Goal: Find specific page/section: Find specific page/section

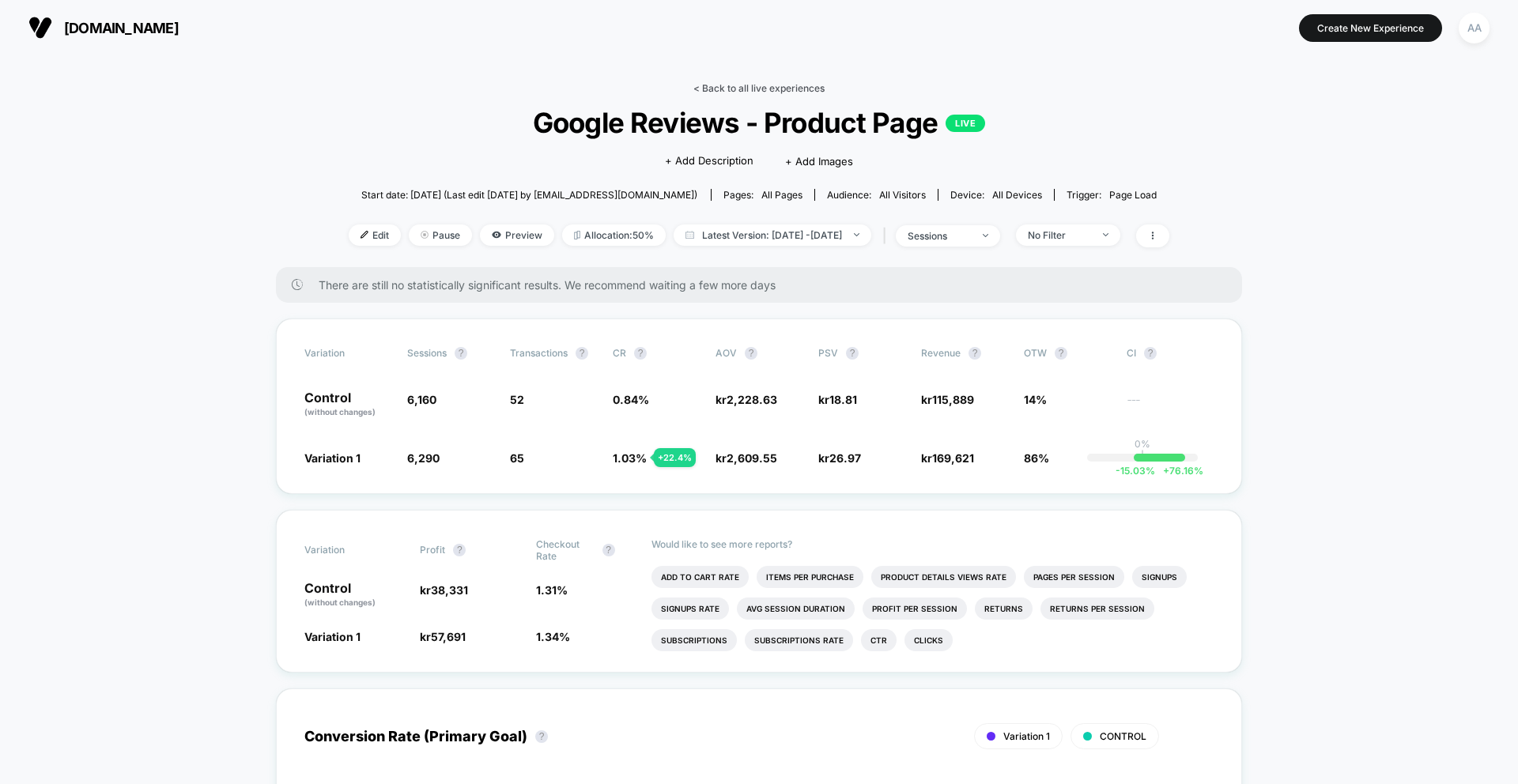
click at [721, 85] on link "< Back to all live experiences" at bounding box center [759, 88] width 131 height 12
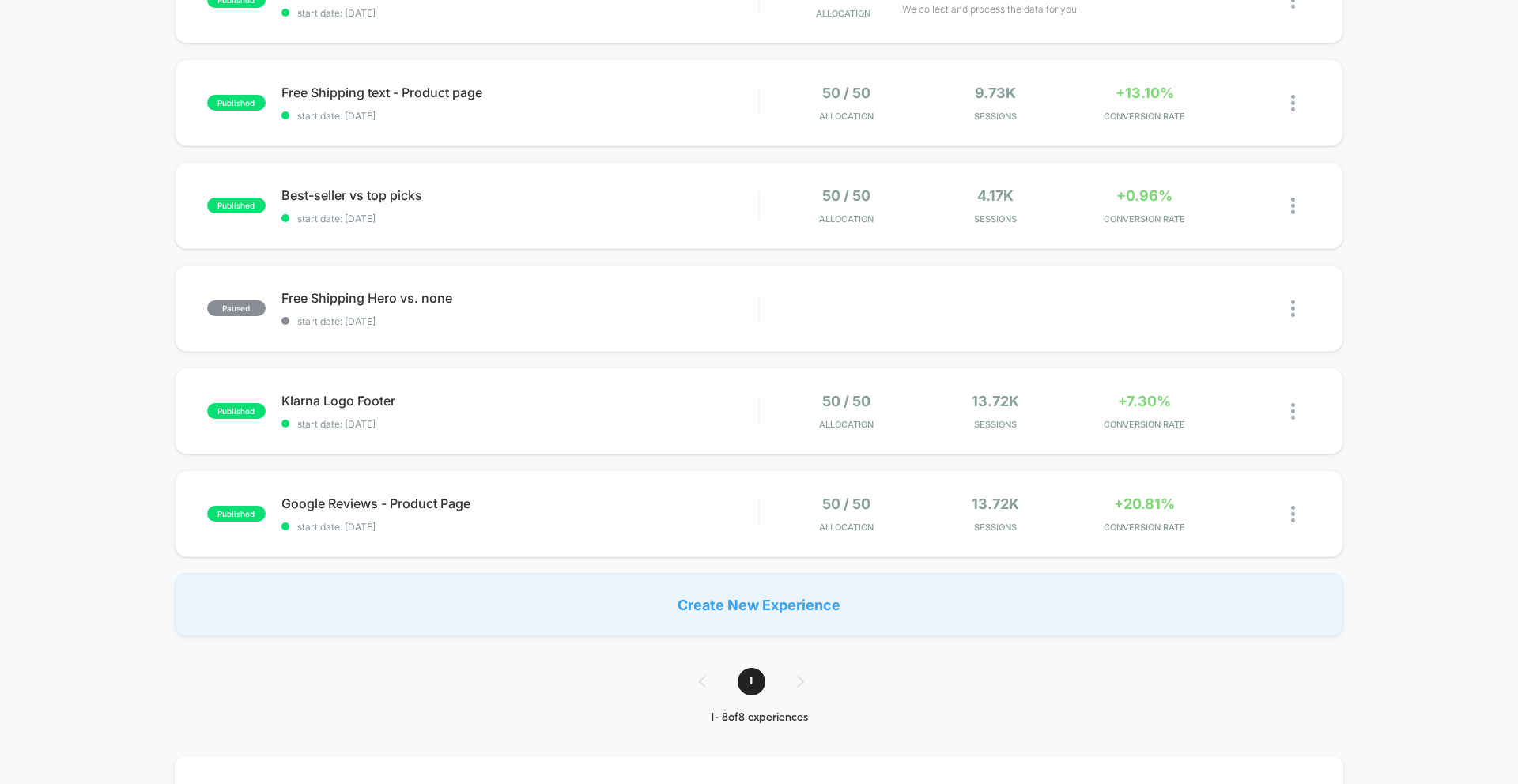
scroll to position [422, 0]
click at [504, 487] on div "published Google Reviews - Product Page Click to edit experience details Click …" at bounding box center [759, 514] width 1168 height 87
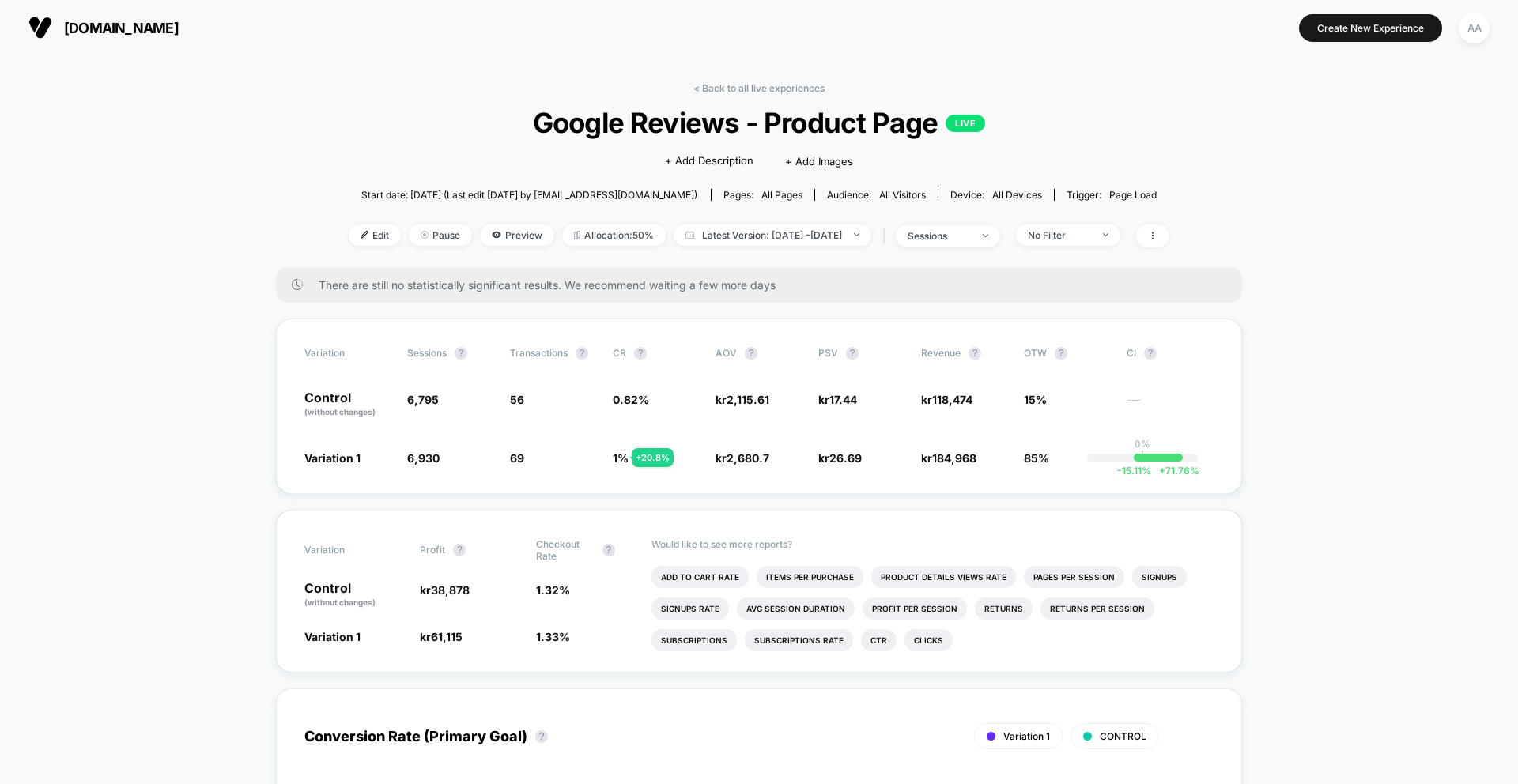
click at [748, 83] on link "< Back to all live experiences" at bounding box center [759, 88] width 131 height 12
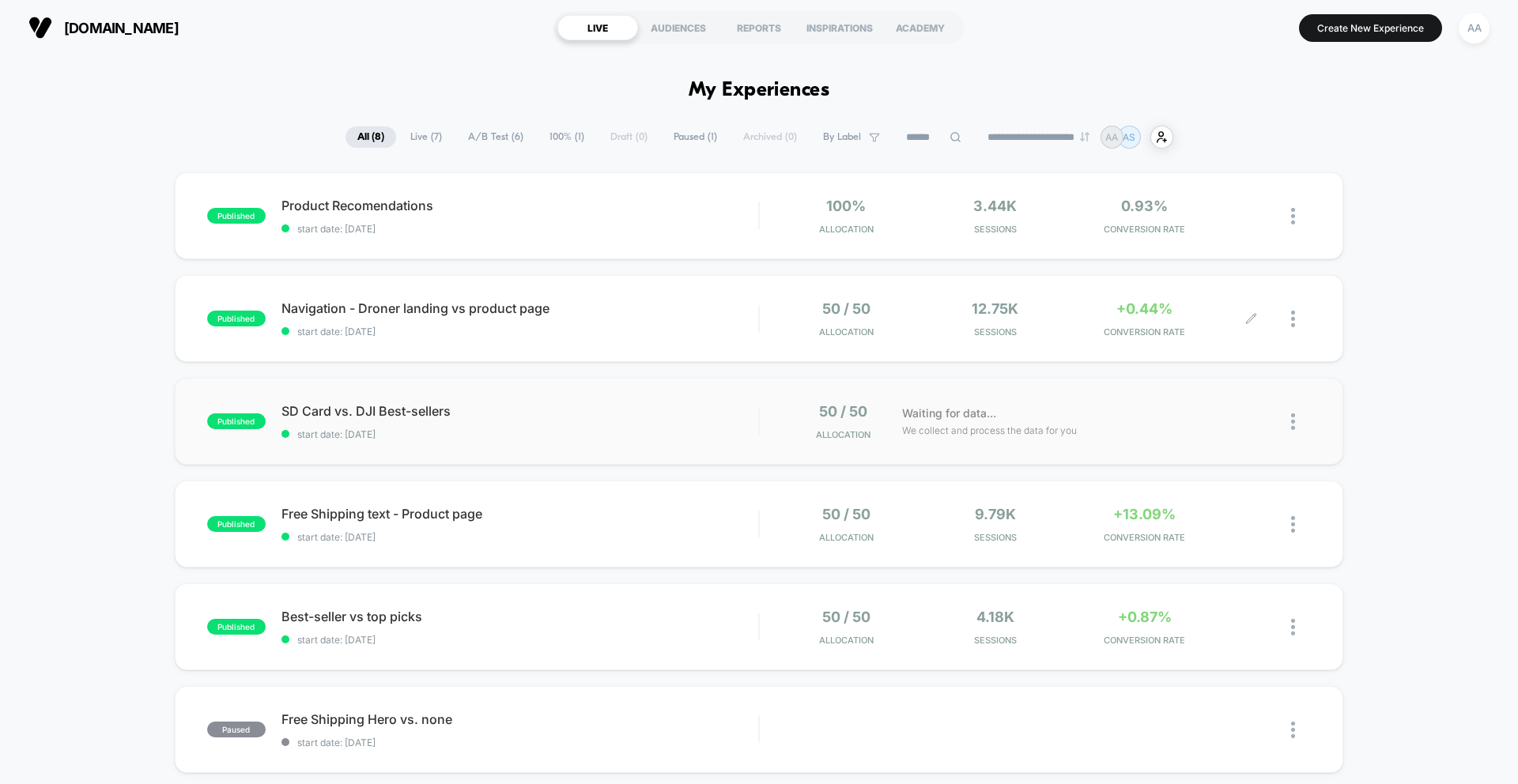
scroll to position [211, 0]
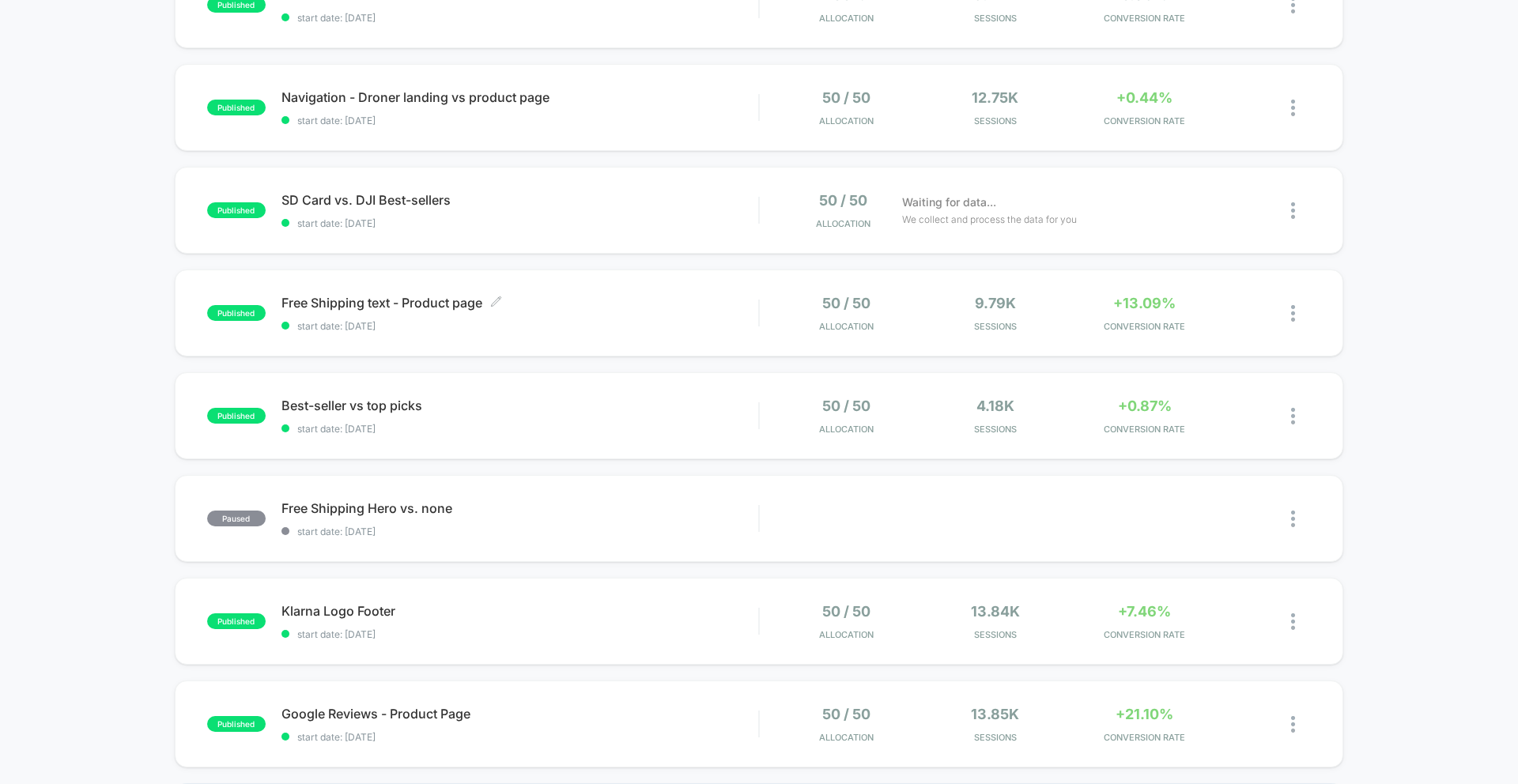
click at [504, 322] on span "start date: [DATE]" at bounding box center [519, 326] width 477 height 12
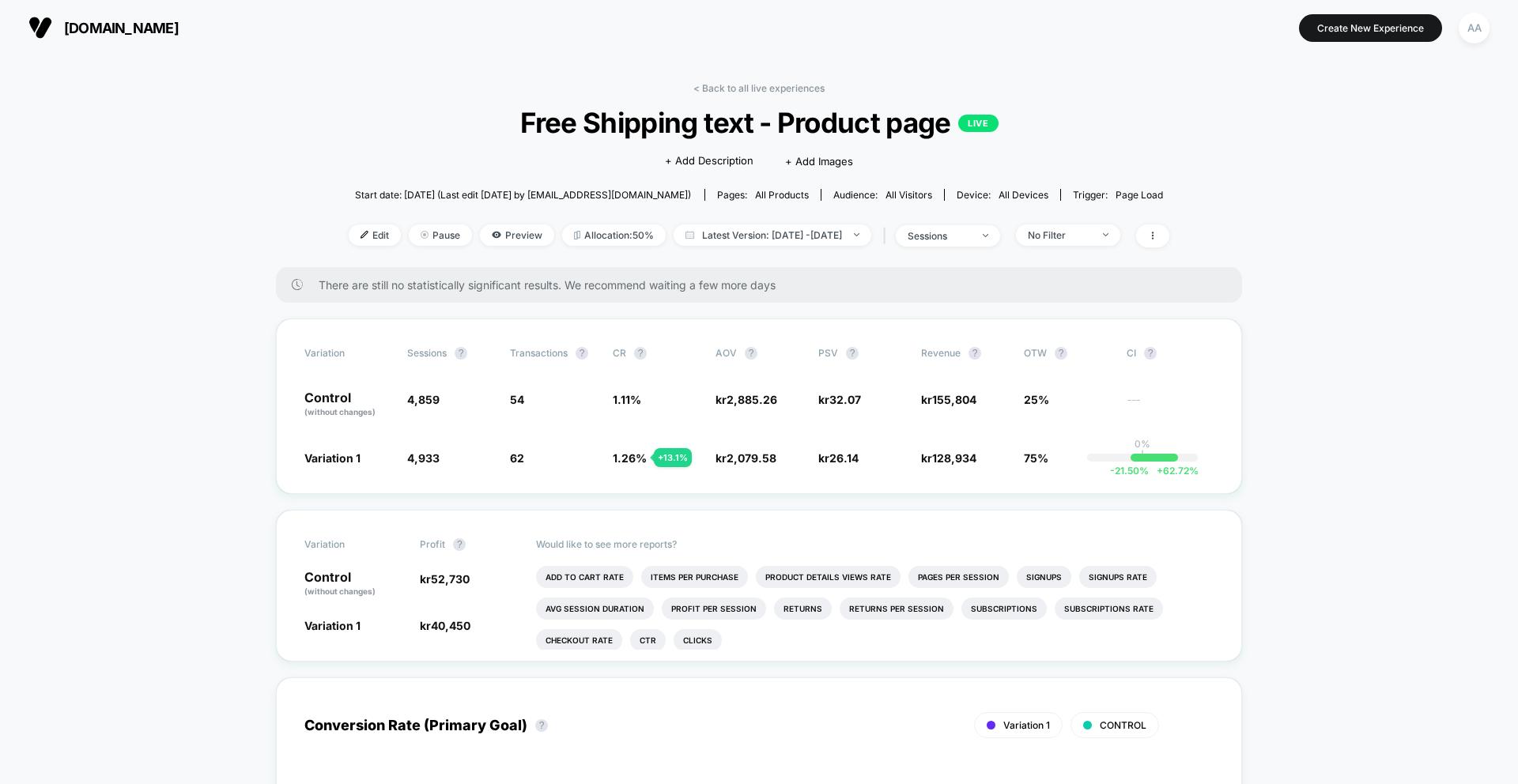
click at [750, 83] on link "< Back to all live experiences" at bounding box center [759, 88] width 131 height 12
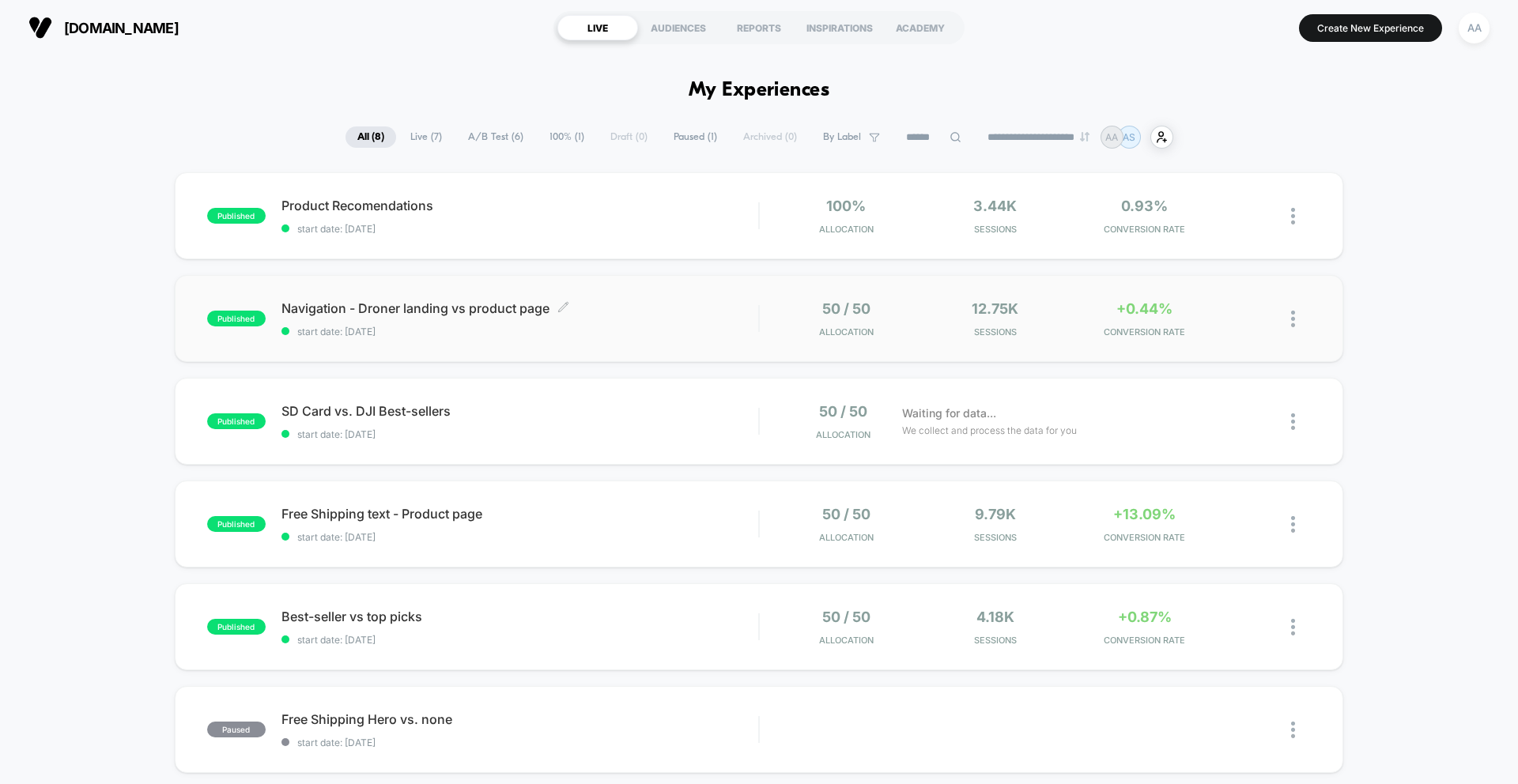
click at [670, 322] on div "Navigation - Droner landing vs product page Click to edit experience details Cl…" at bounding box center [519, 319] width 477 height 37
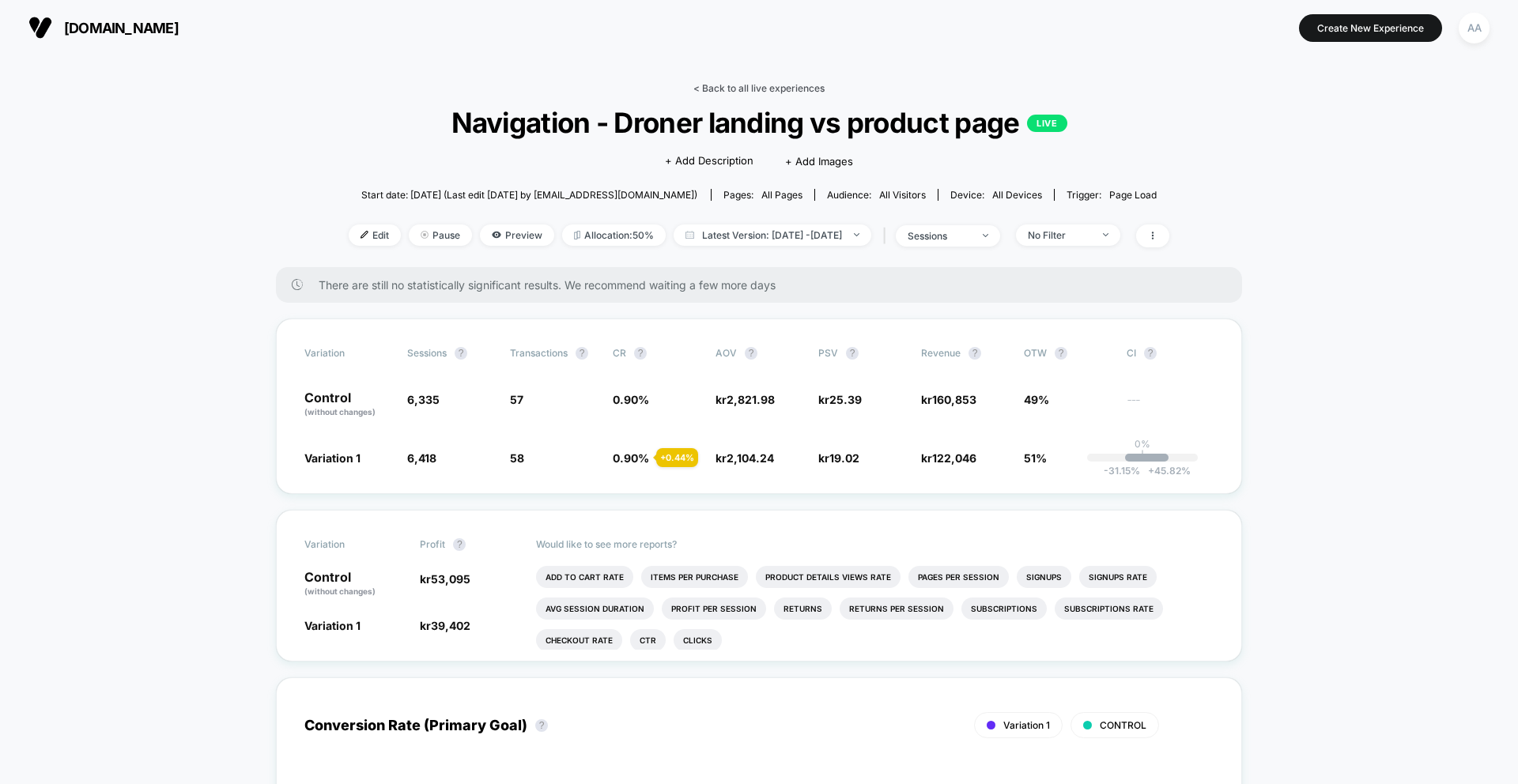
click at [790, 91] on link "< Back to all live experiences" at bounding box center [759, 88] width 131 height 12
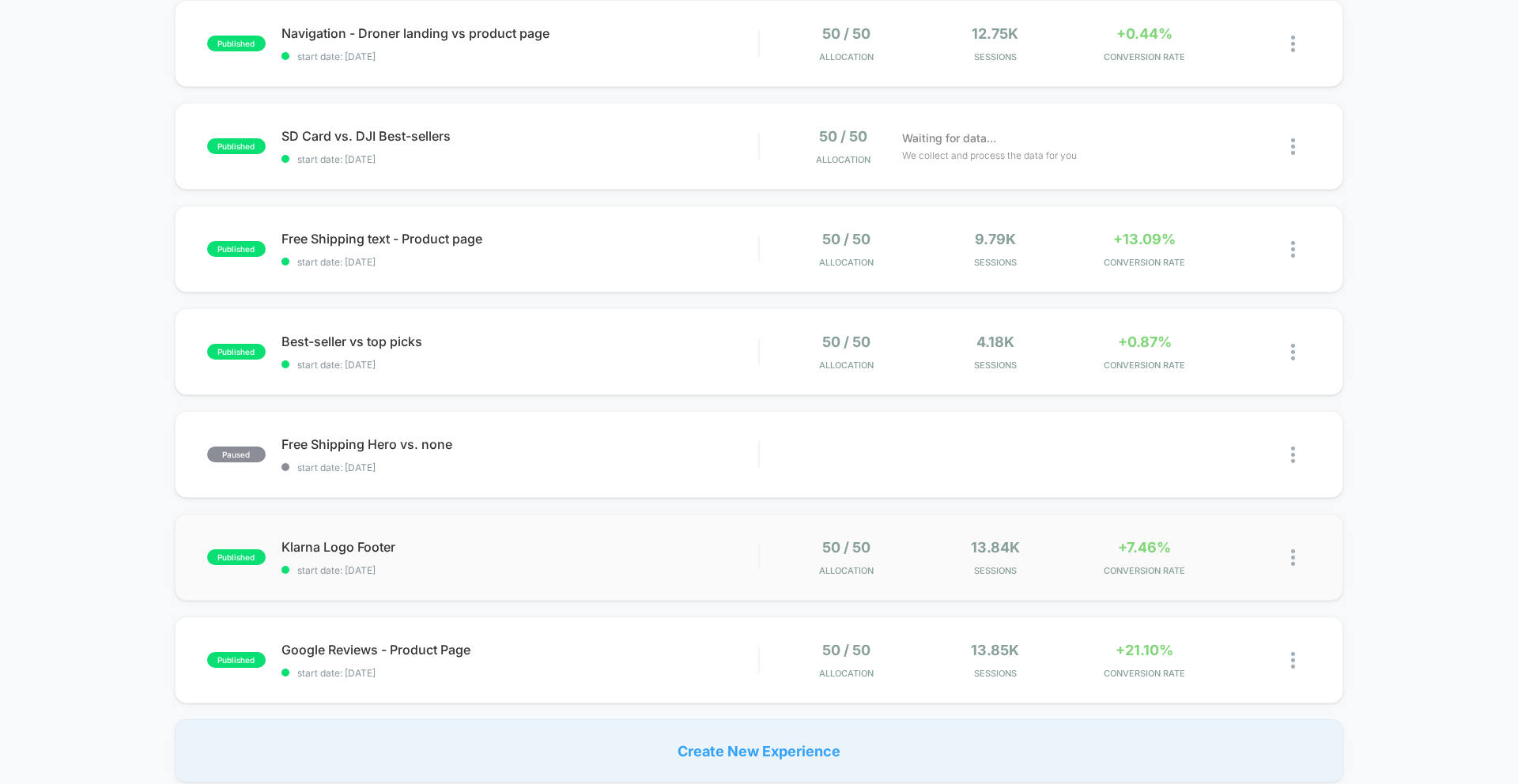
scroll to position [307, 0]
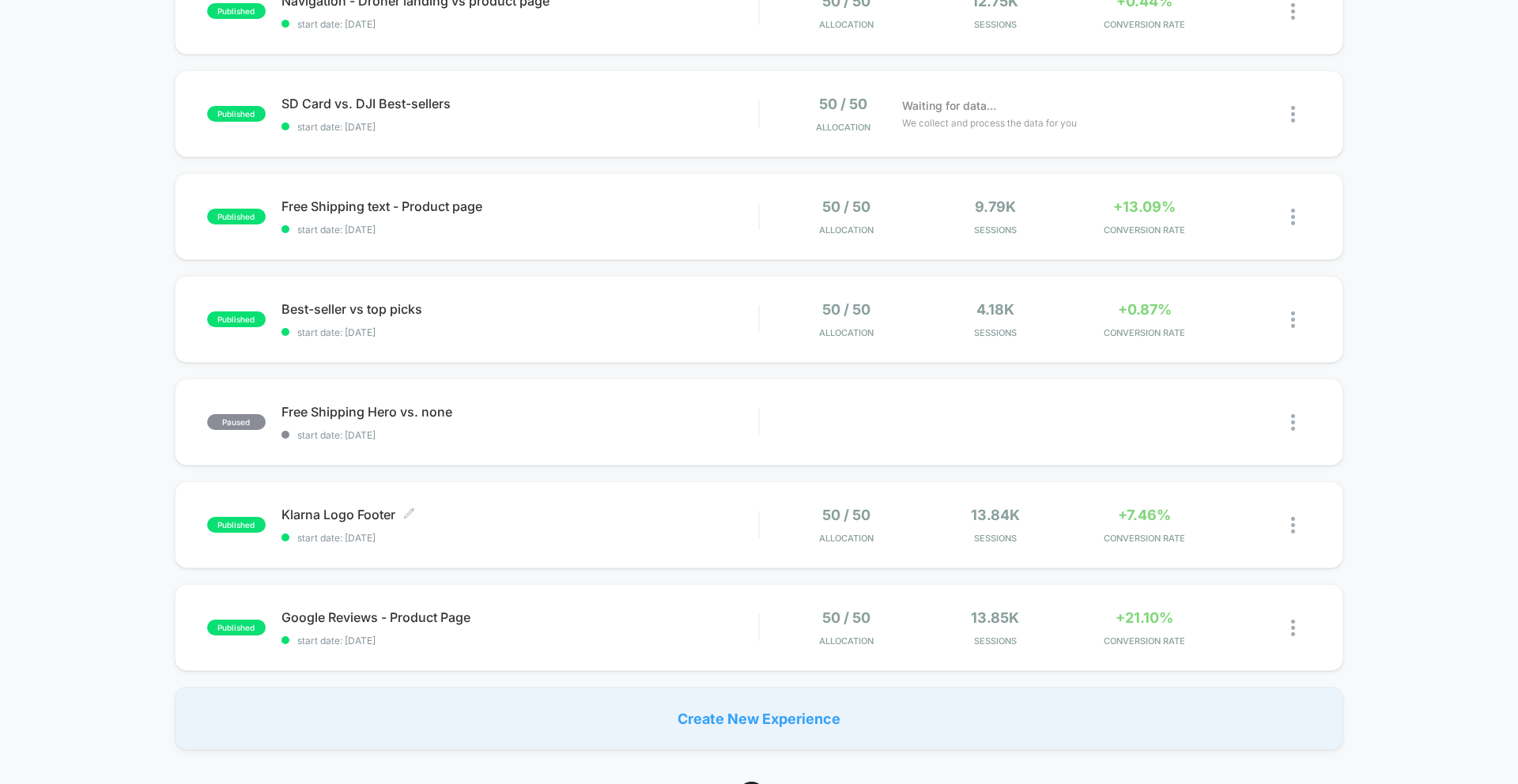
click at [618, 515] on span "Klarna Logo Footer Click to edit experience details" at bounding box center [519, 515] width 477 height 16
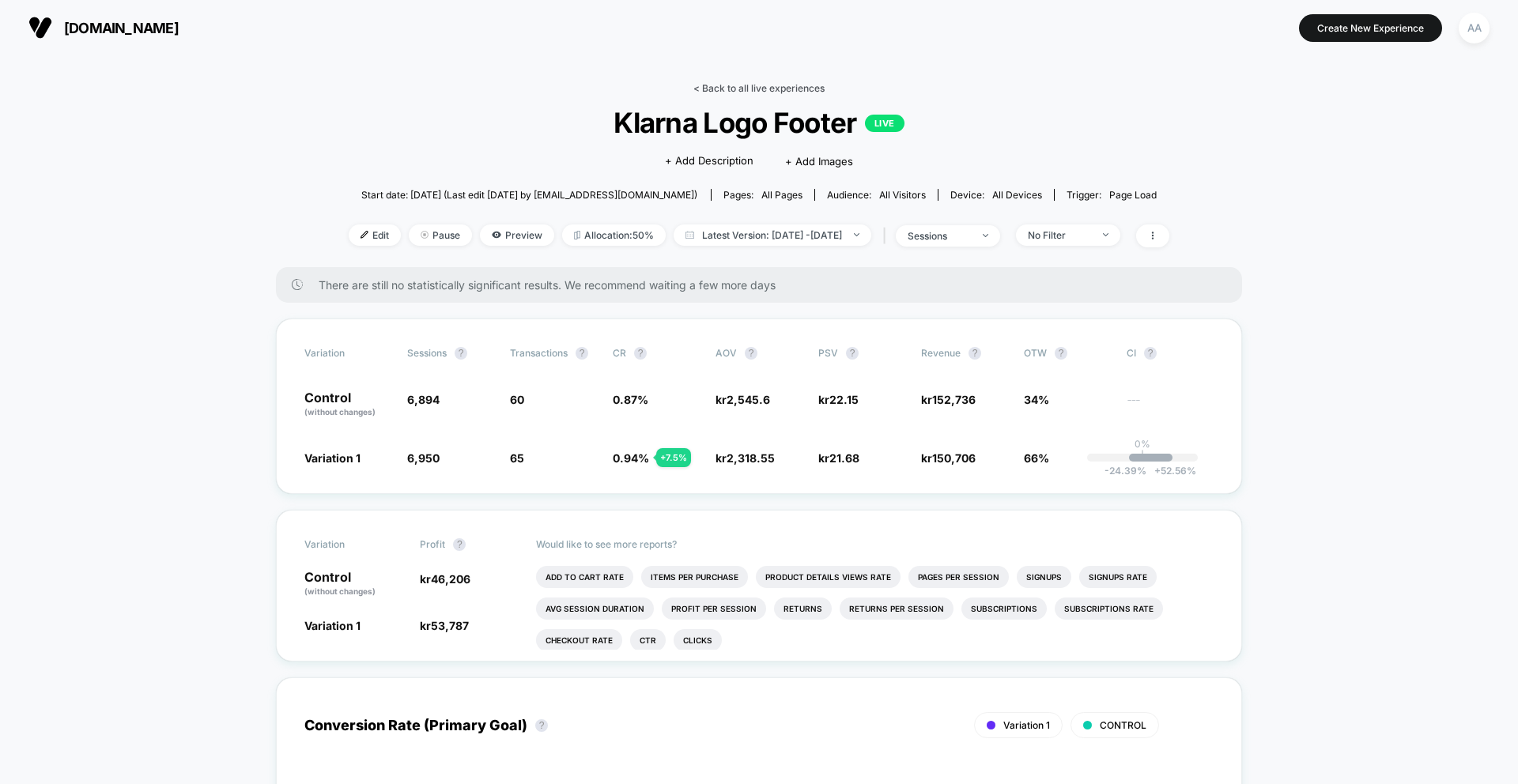
click at [721, 83] on link "< Back to all live experiences" at bounding box center [759, 88] width 131 height 12
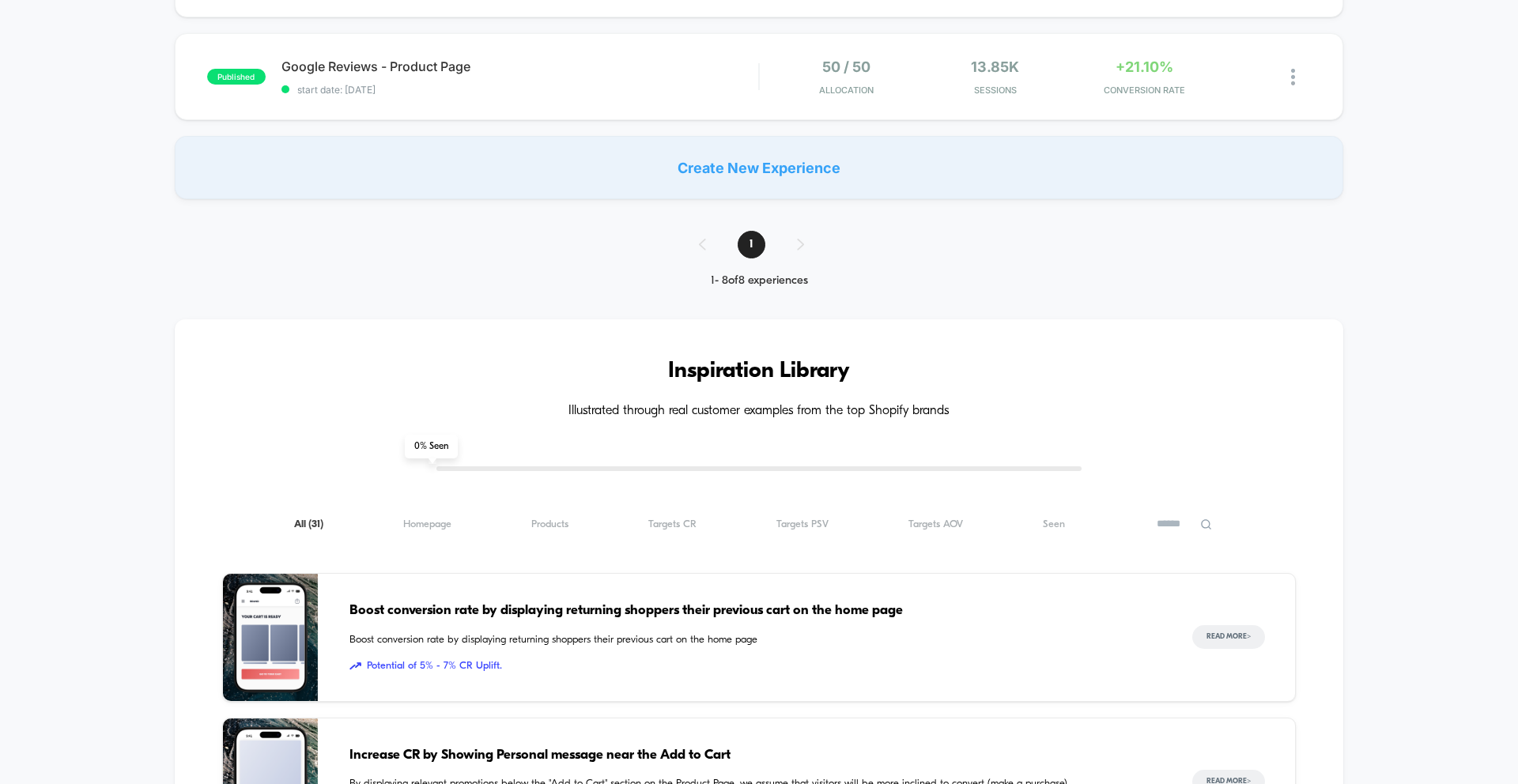
scroll to position [786, 0]
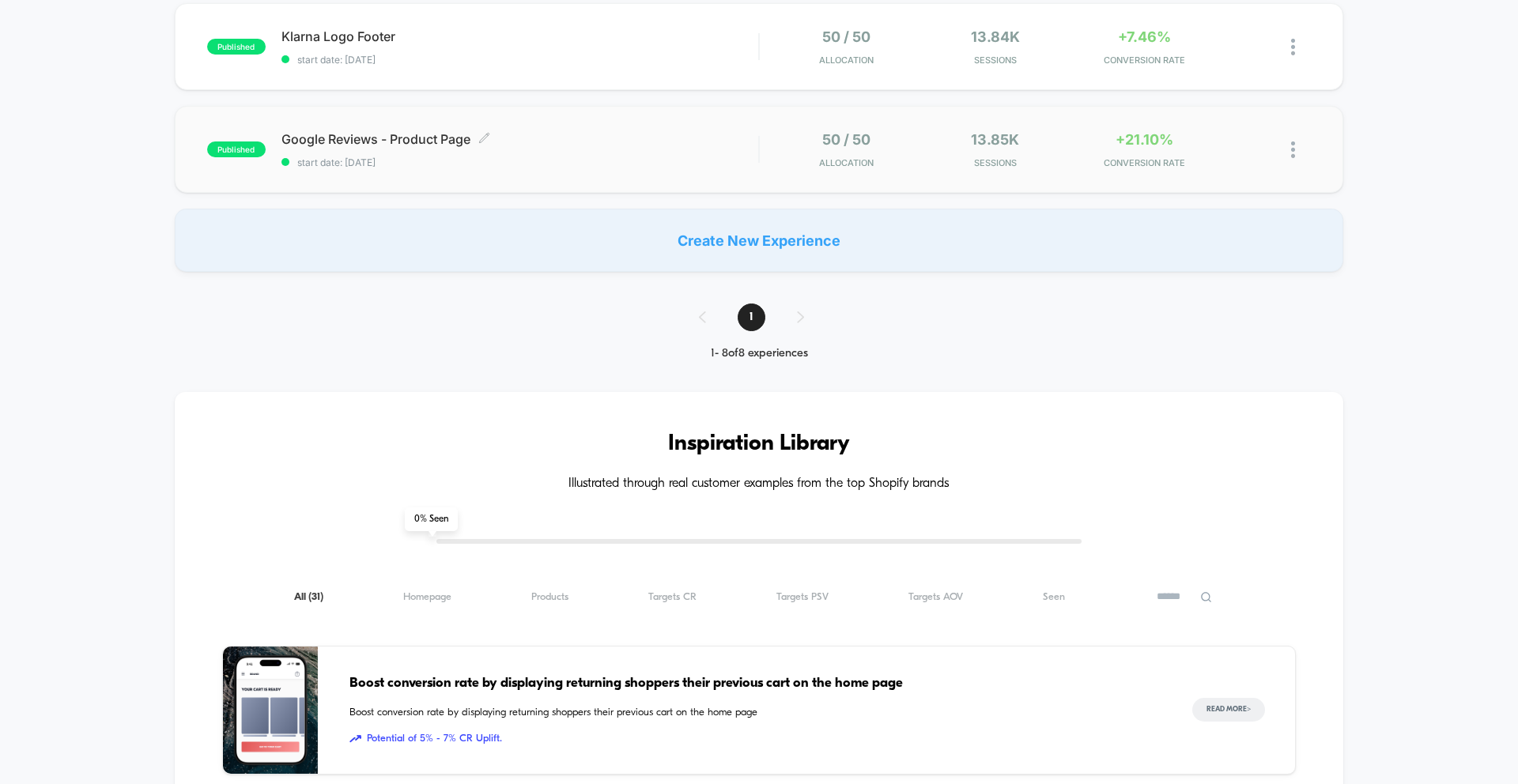
click at [486, 158] on span "start date: [DATE]" at bounding box center [519, 163] width 477 height 12
